Goal: Find contact information: Find contact information

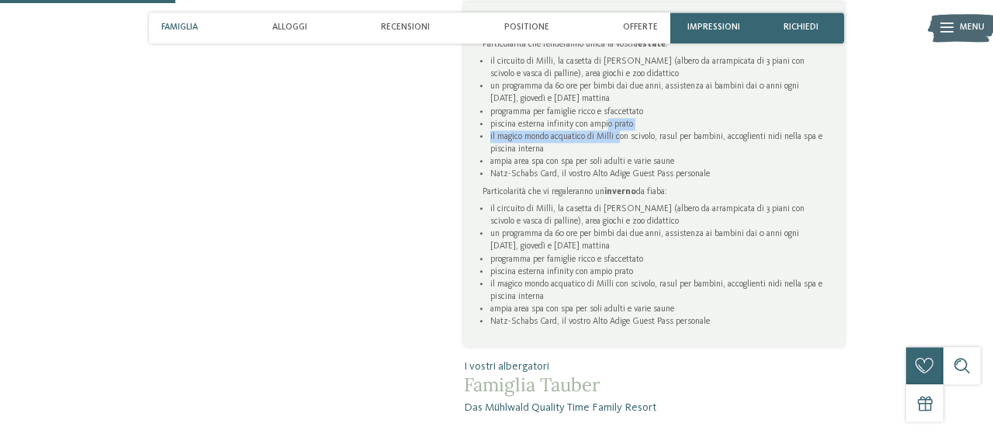
scroll to position [800, 0]
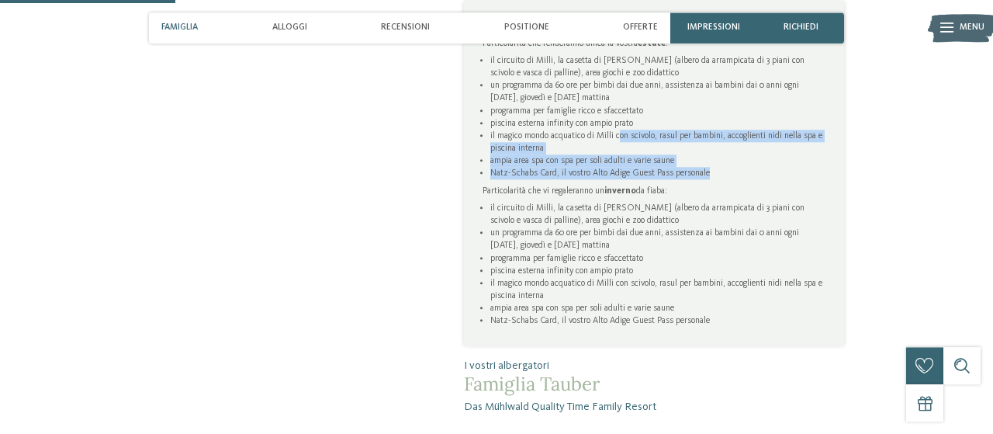
drag, startPoint x: 0, startPoint y: 0, endPoint x: 748, endPoint y: 185, distance: 770.8
click at [748, 179] on ul "il circuito di Milli, la casetta di Milli (albero da arrampicata di 3 piani con…" at bounding box center [653, 116] width 343 height 125
click at [748, 179] on li "Natz-Schabs Card, il vostro Alto Adige Guest Pass personale" at bounding box center [657, 173] width 335 height 12
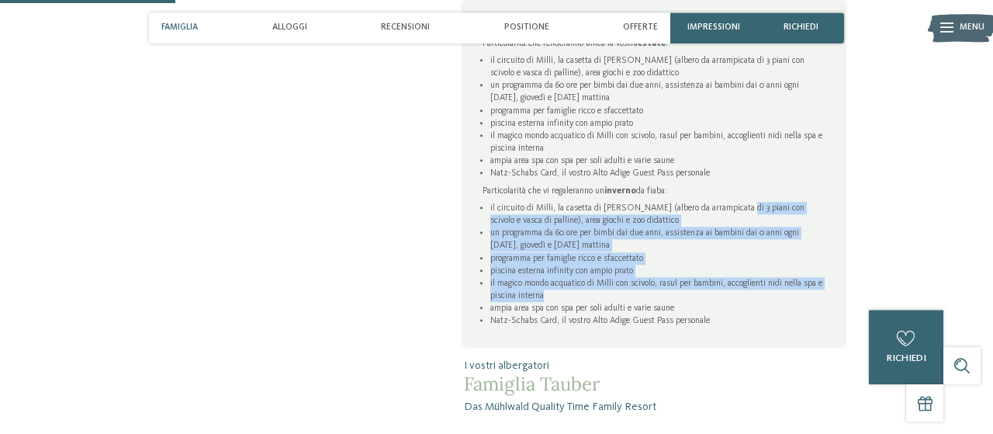
drag, startPoint x: 733, startPoint y: 212, endPoint x: 685, endPoint y: 308, distance: 107.5
click at [685, 308] on ul "il circuito di Milli, la casetta di Milli (albero da arrampicata di 3 piani con…" at bounding box center [653, 264] width 343 height 125
click at [685, 302] on li "il magico mondo acquatico di Milli con scivolo, rasul per bambini, accoglienti …" at bounding box center [657, 289] width 335 height 25
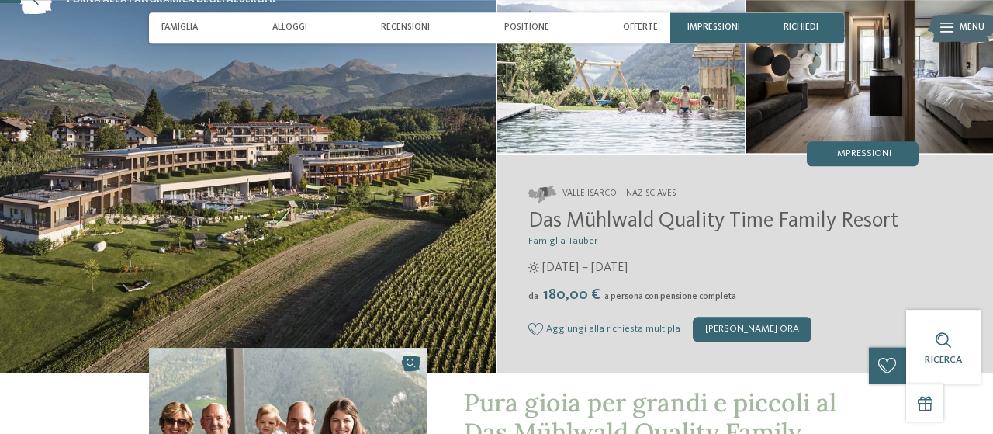
scroll to position [93, 0]
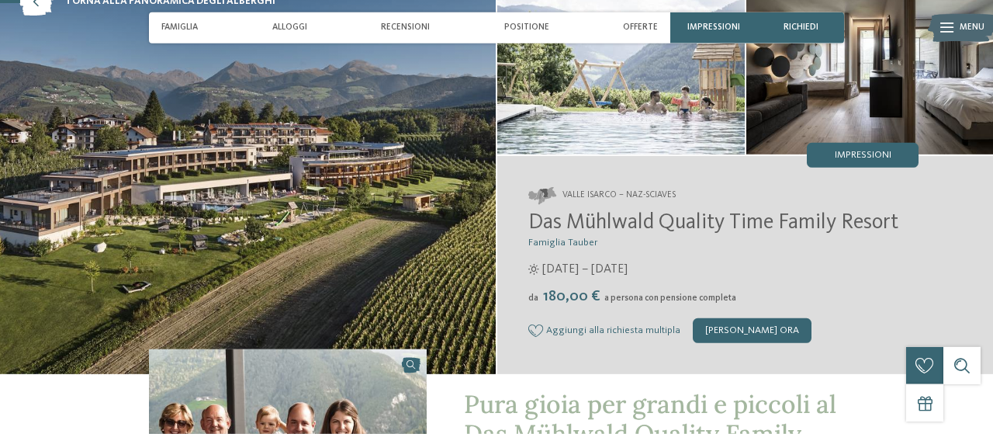
click at [776, 79] on img at bounding box center [869, 61] width 247 height 185
click at [877, 114] on img at bounding box center [869, 61] width 247 height 185
click at [973, 107] on img at bounding box center [869, 61] width 247 height 185
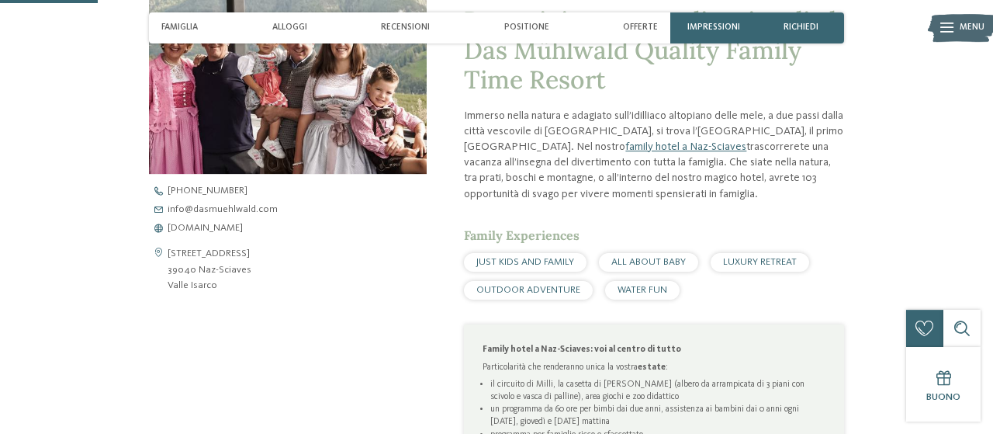
scroll to position [578, 0]
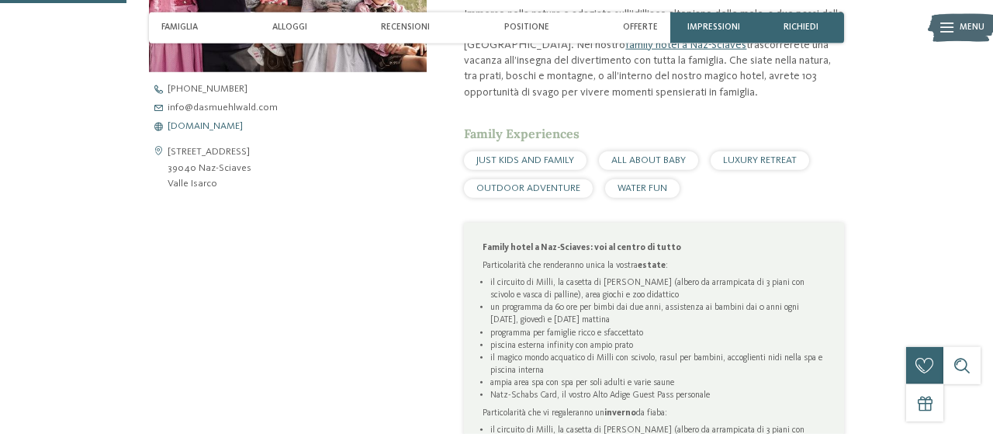
click at [196, 126] on span "[DOMAIN_NAME]" at bounding box center [205, 127] width 75 height 10
drag, startPoint x: 227, startPoint y: 191, endPoint x: 167, endPoint y: 150, distance: 72.7
click at [167, 150] on div "[STREET_ADDRESS] 39040 Naz-Sciaves [GEOGRAPHIC_DATA]" at bounding box center [288, 167] width 278 height 47
click at [167, 150] on icon at bounding box center [158, 167] width 19 height 47
drag, startPoint x: 167, startPoint y: 150, endPoint x: 216, endPoint y: 187, distance: 61.6
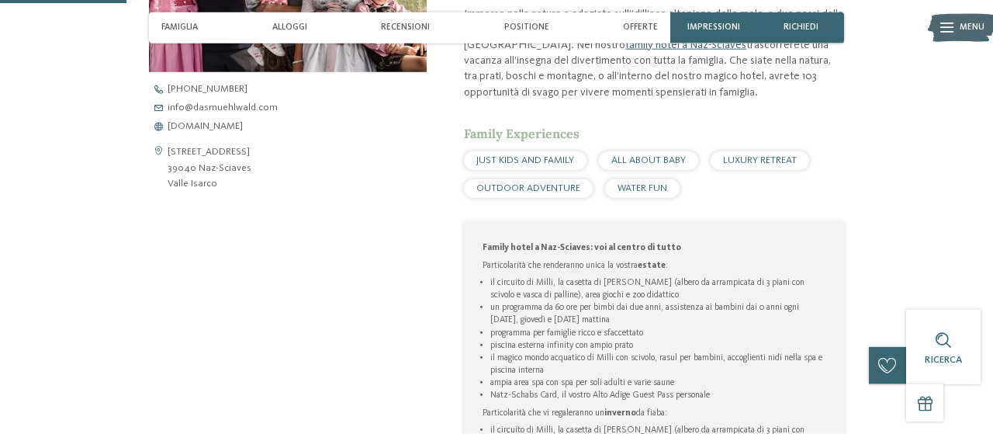
click at [216, 187] on div "[STREET_ADDRESS] 39040 Naz-Sciaves [GEOGRAPHIC_DATA]" at bounding box center [288, 167] width 278 height 47
click at [206, 185] on address "[STREET_ADDRESS] 39040 Naz-Sciaves [GEOGRAPHIC_DATA]" at bounding box center [210, 167] width 84 height 47
drag, startPoint x: 221, startPoint y: 186, endPoint x: 164, endPoint y: 147, distance: 69.3
click at [164, 147] on div "[STREET_ADDRESS] 39040 Naz-Sciaves [GEOGRAPHIC_DATA]" at bounding box center [288, 167] width 278 height 47
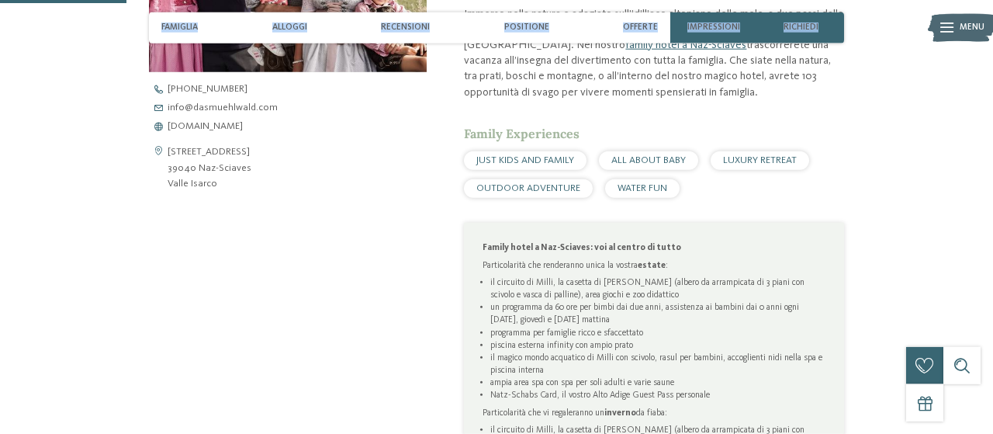
click at [334, 240] on div "Apri i dati di contatto [STREET_ADDRESS] 39040 Naz-Sciaves [GEOGRAPHIC_DATA] [P…" at bounding box center [288, 238] width 278 height 748
